Goal: Complete application form

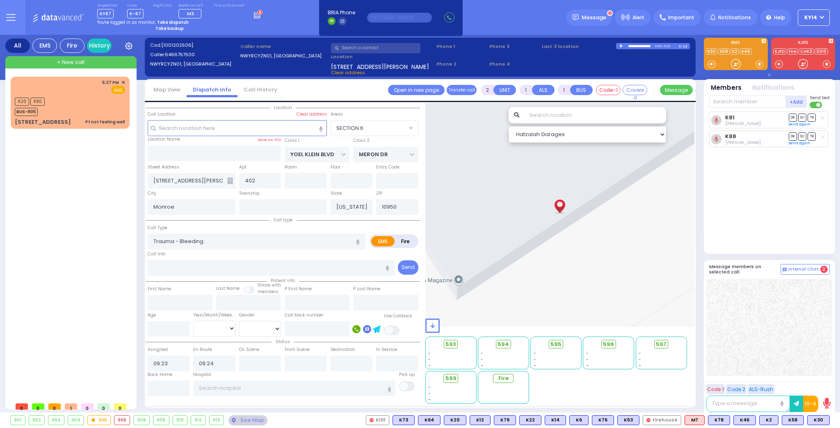
select select "SECTION 6"
select select
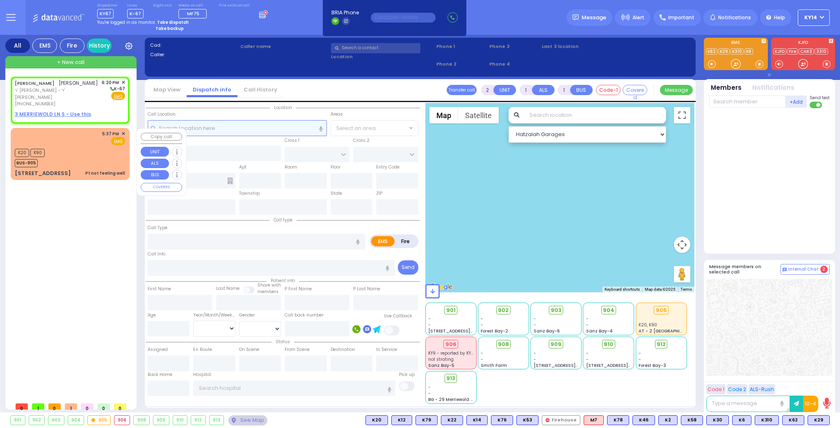
select select
radio input "true"
type input "[PERSON_NAME]"
select select
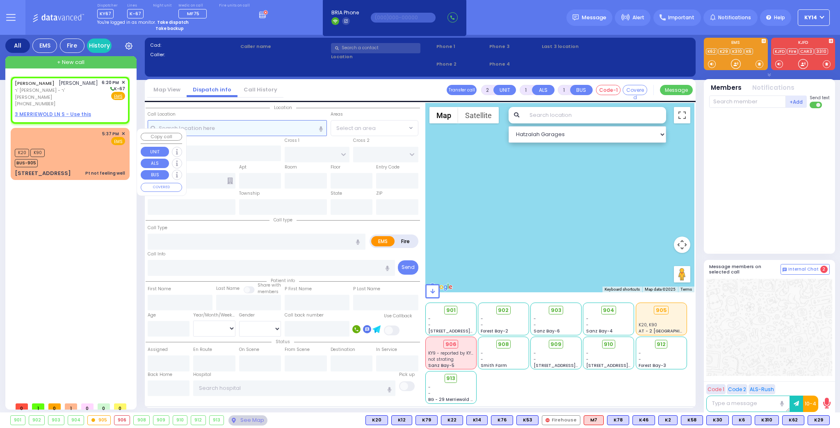
type input "18:20"
select select "Hatzalah Garages"
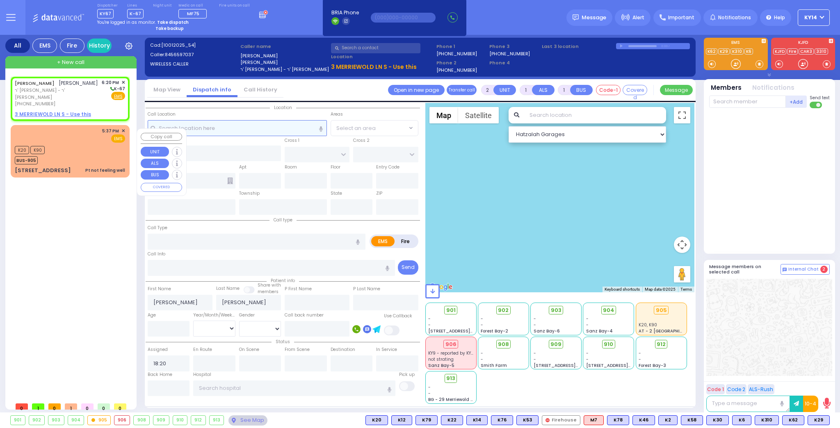
select select
radio input "true"
select select
select select "Hatzalah Garages"
select select
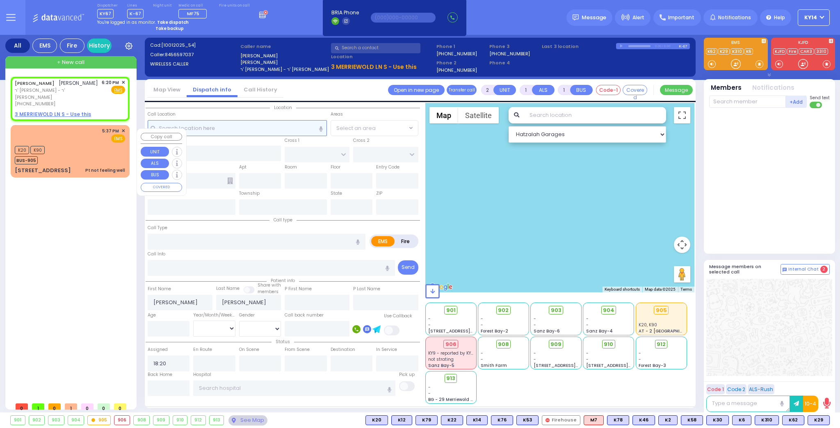
radio input "true"
select select
select select "Hatzalah Garages"
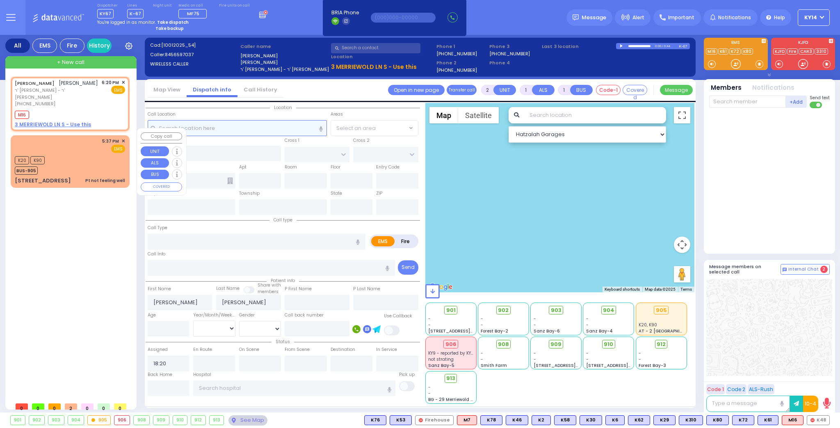
select select
radio input "true"
select select
type input "18:23"
select select "Hatzalah Garages"
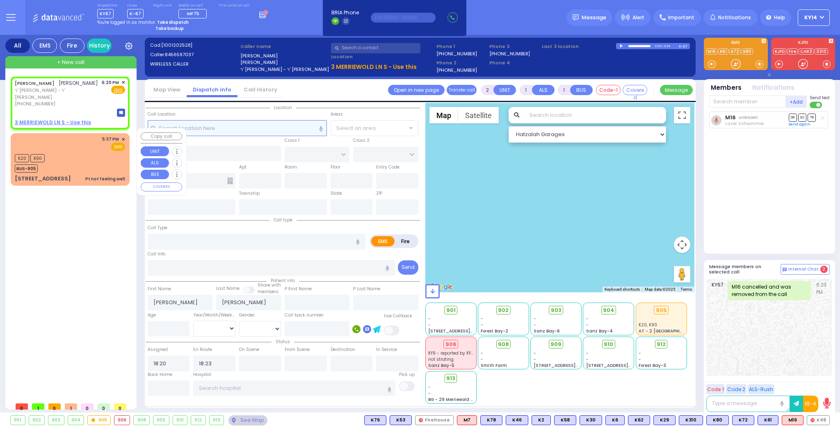
select select
radio input "true"
select select
select select "Hatzalah Garages"
